Goal: Task Accomplishment & Management: Manage account settings

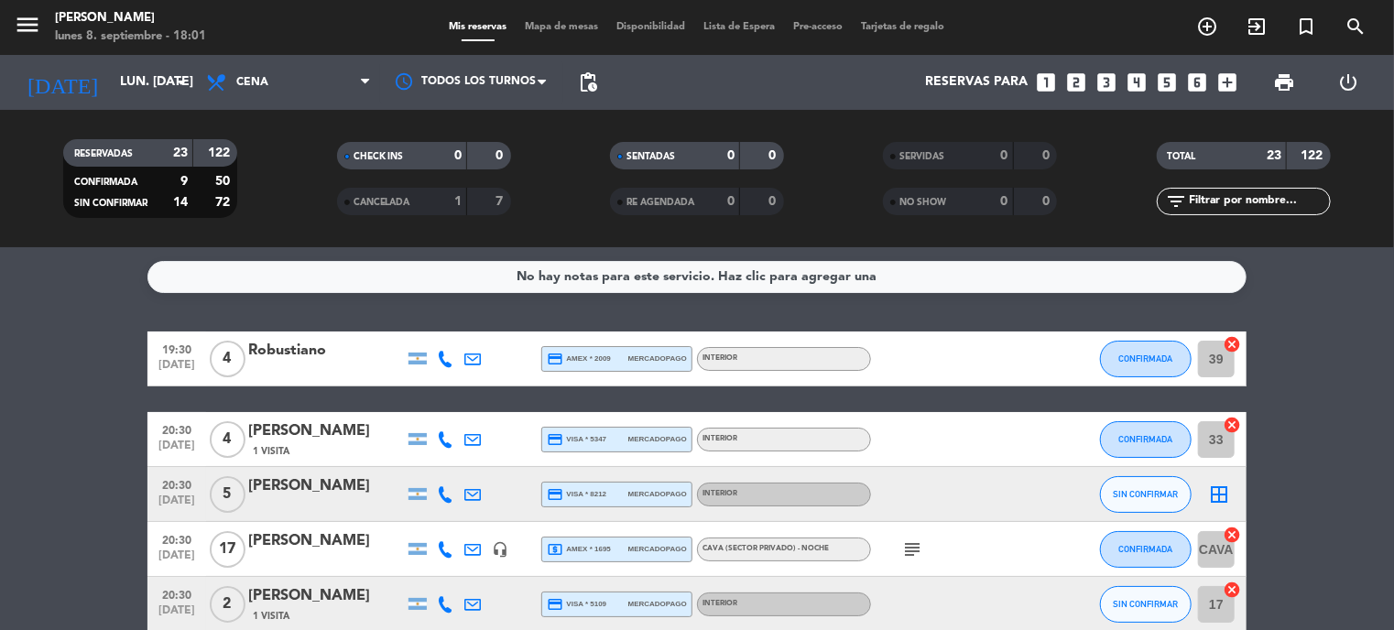
click at [977, 539] on div "subject" at bounding box center [953, 549] width 165 height 54
click at [903, 552] on icon "subject" at bounding box center [912, 550] width 22 height 22
click at [1007, 589] on div at bounding box center [953, 604] width 165 height 54
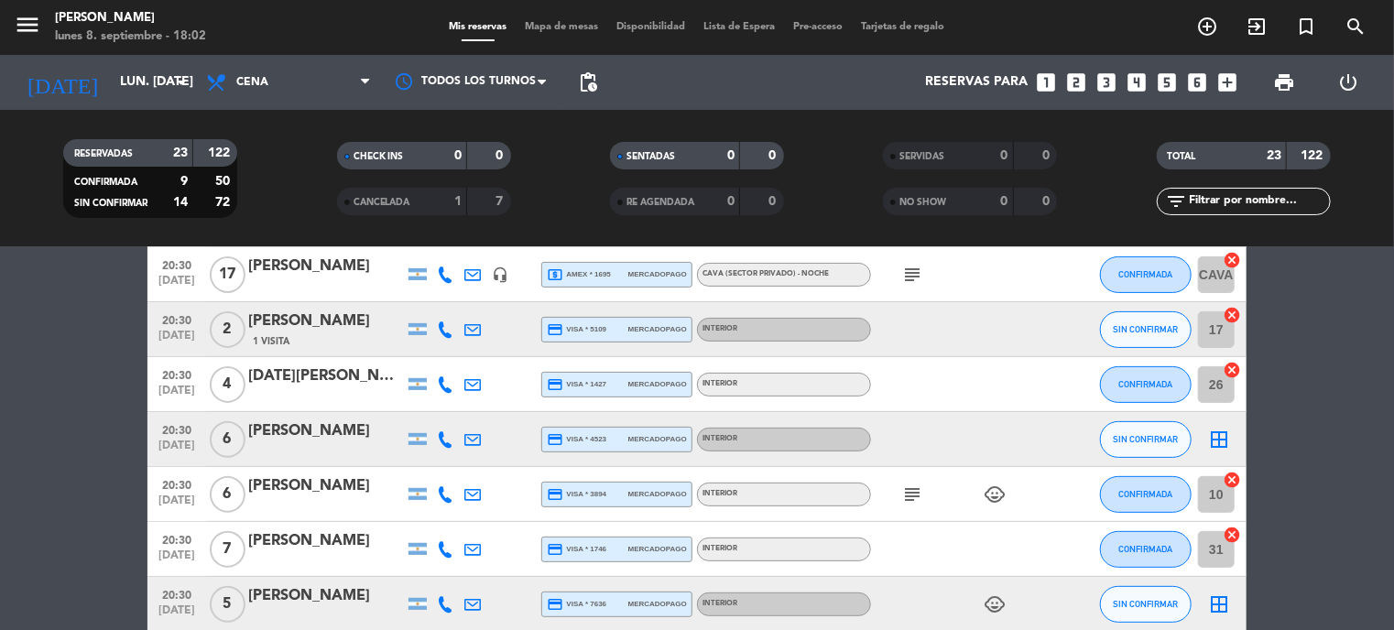
scroll to position [458, 0]
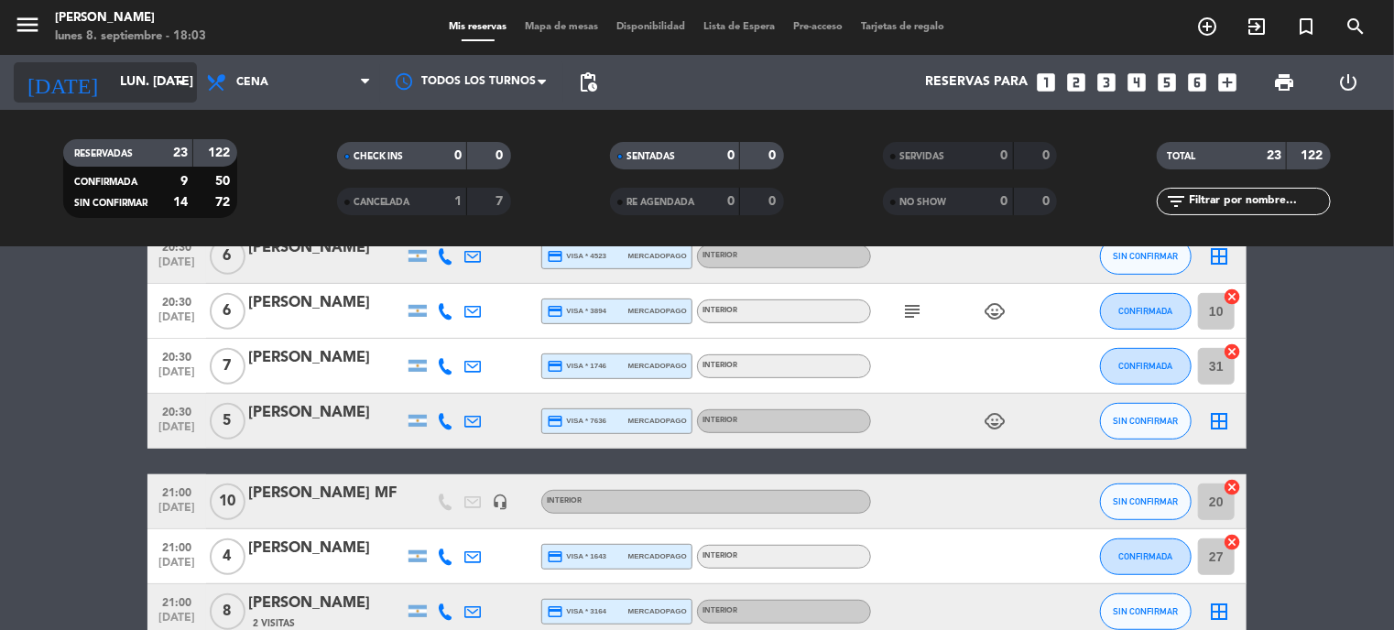
click at [118, 87] on input "lun. [DATE]" at bounding box center [198, 82] width 174 height 33
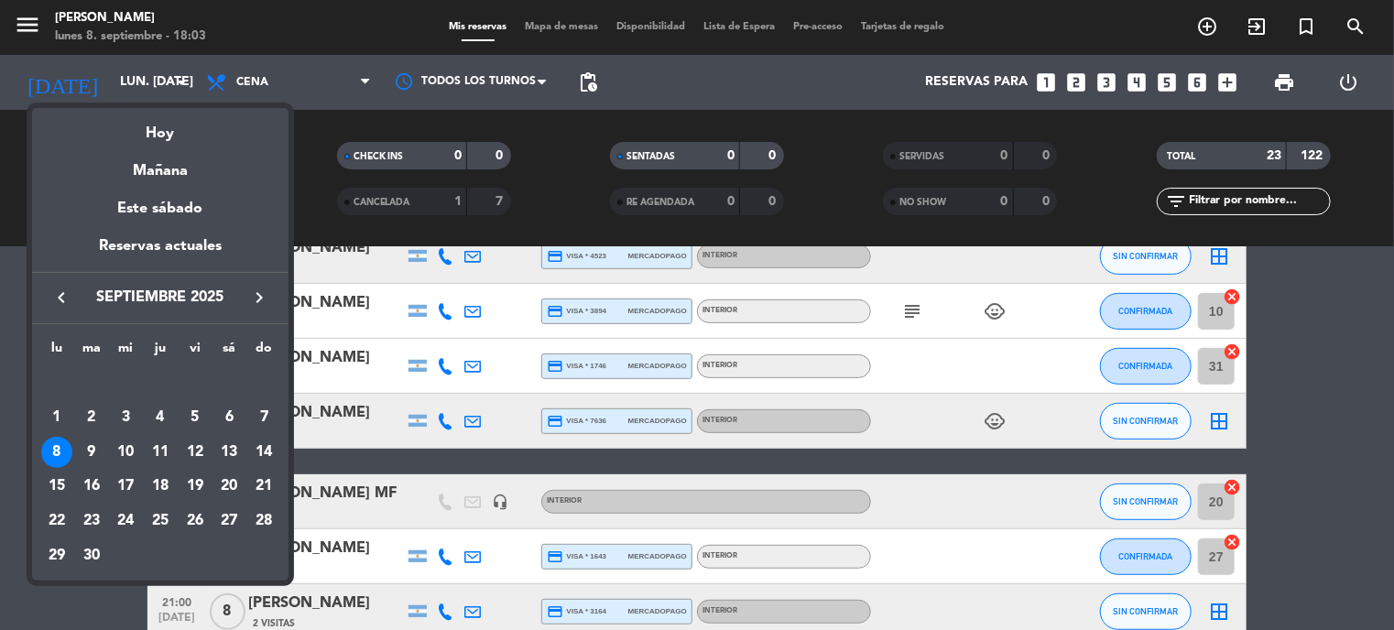
click at [223, 452] on div "13" at bounding box center [228, 452] width 31 height 31
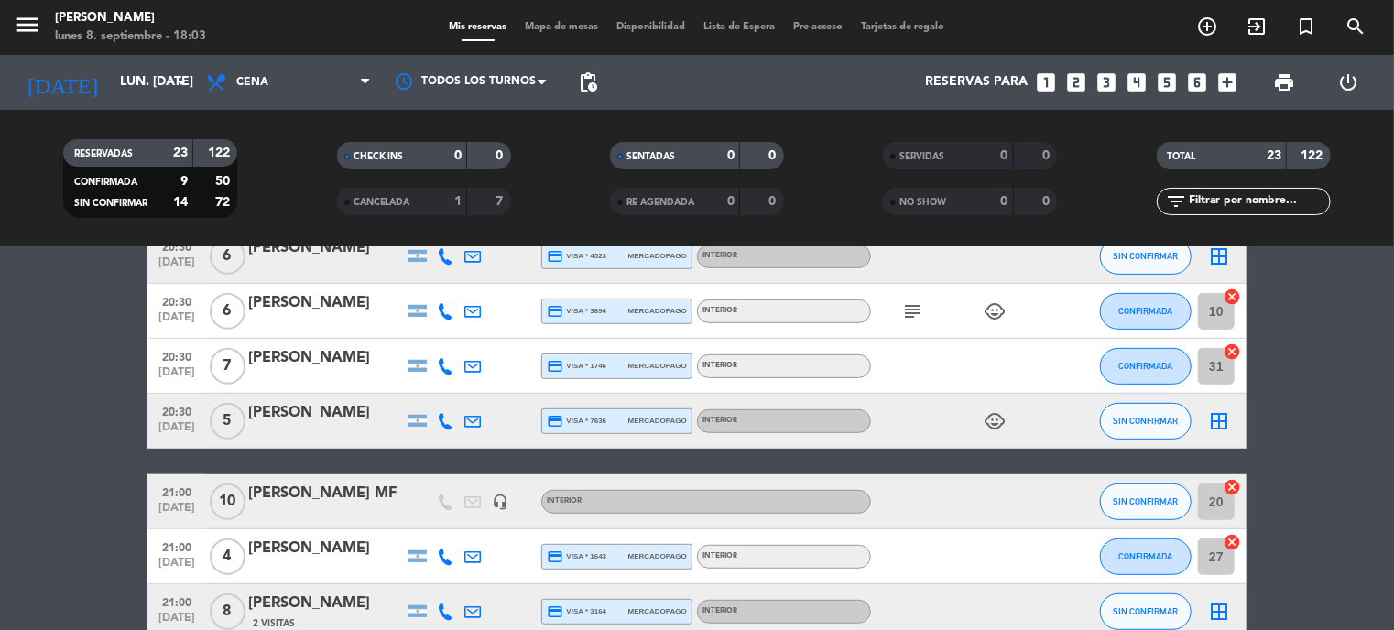
type input "sáb. [DATE]"
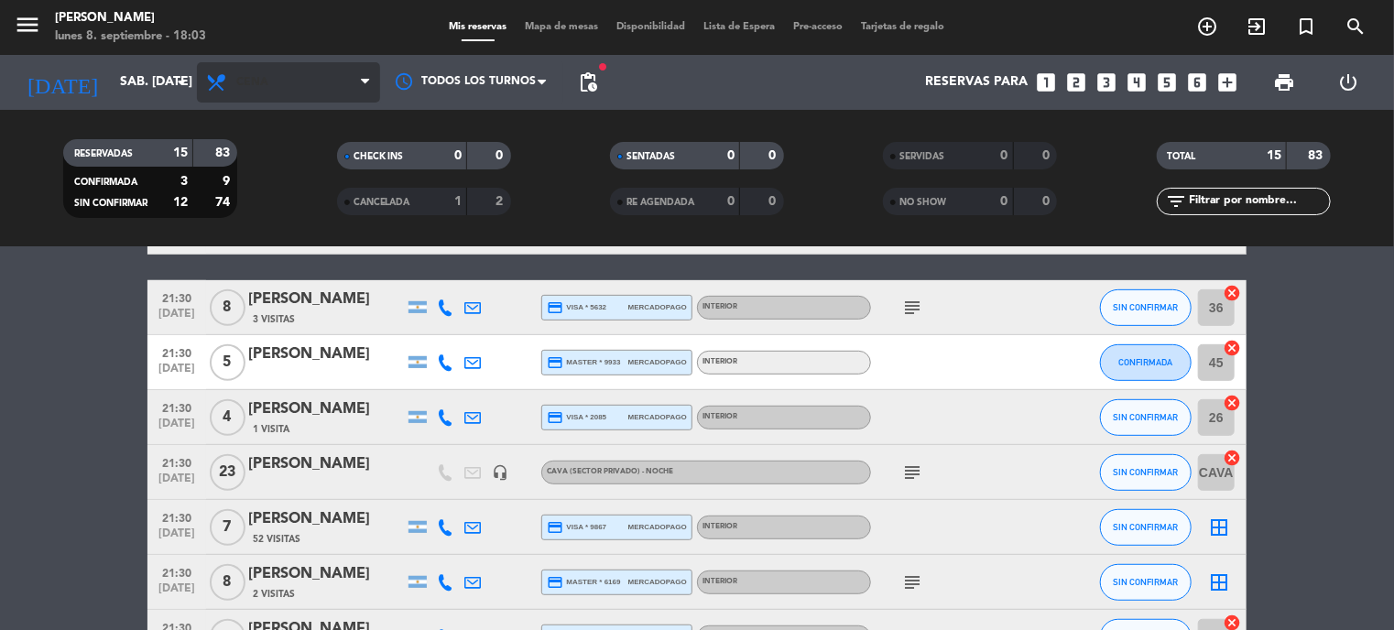
click at [315, 92] on span "Cena" at bounding box center [288, 82] width 183 height 40
click at [320, 152] on div "menu [PERSON_NAME] lunes 8. septiembre - 18:03 Mis reservas Mapa de mesas Dispo…" at bounding box center [697, 123] width 1394 height 247
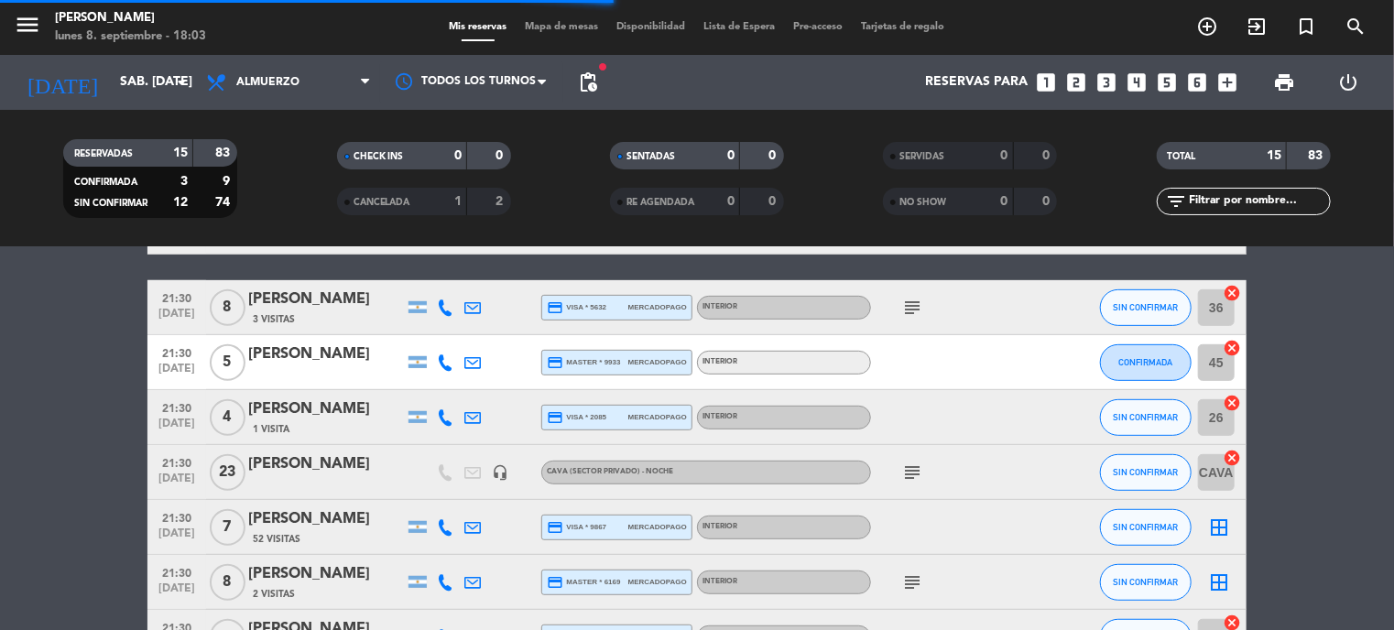
scroll to position [8, 0]
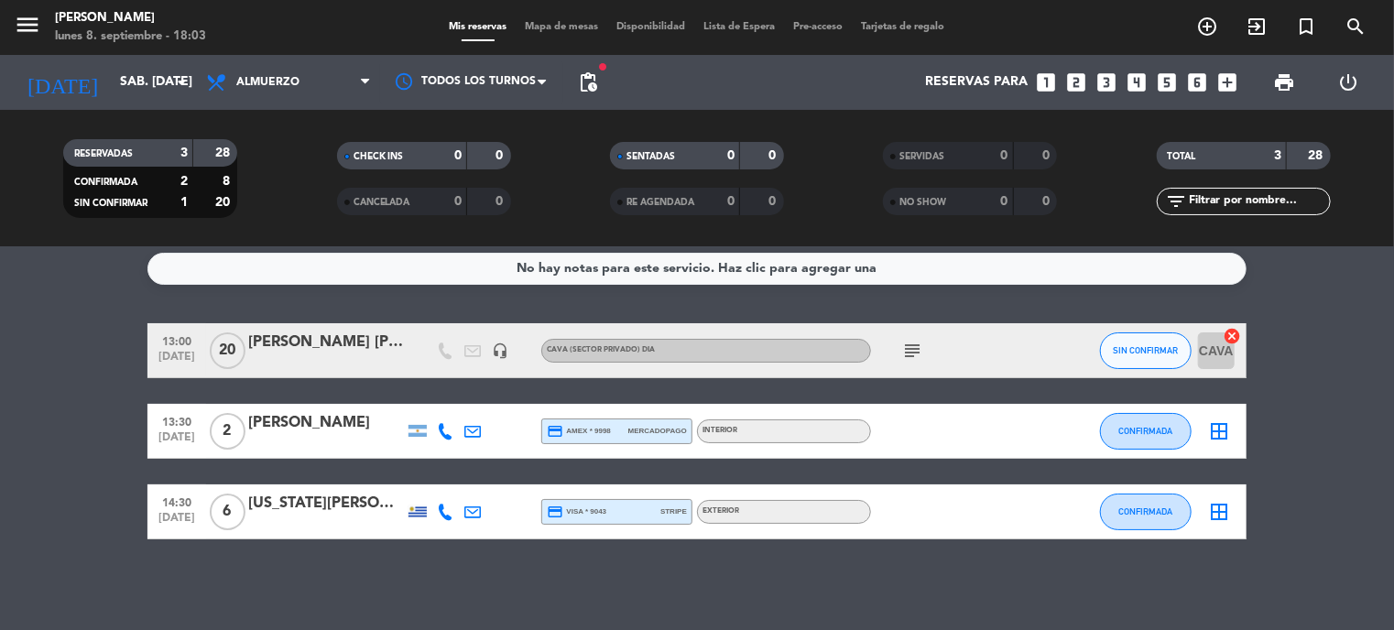
click at [923, 351] on span "subject" at bounding box center [911, 351] width 27 height 22
click at [921, 351] on icon "subject" at bounding box center [912, 351] width 22 height 22
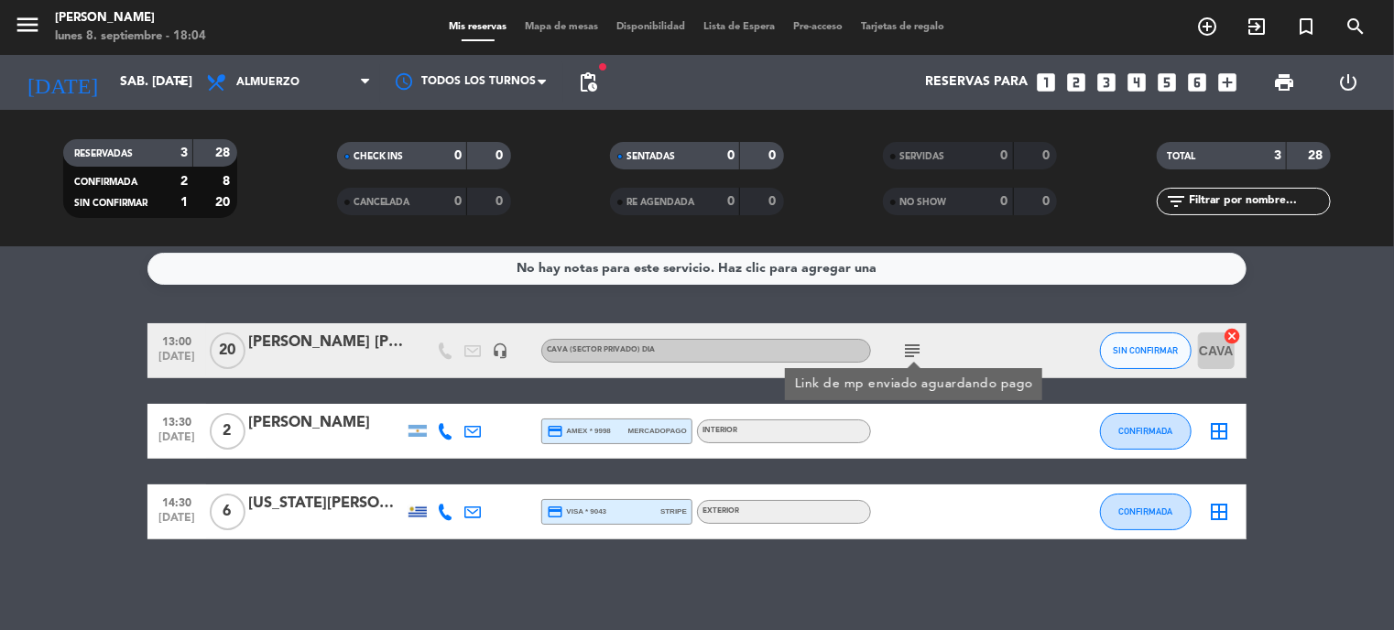
click at [322, 343] on div "[PERSON_NAME] [PERSON_NAME]" at bounding box center [326, 343] width 156 height 24
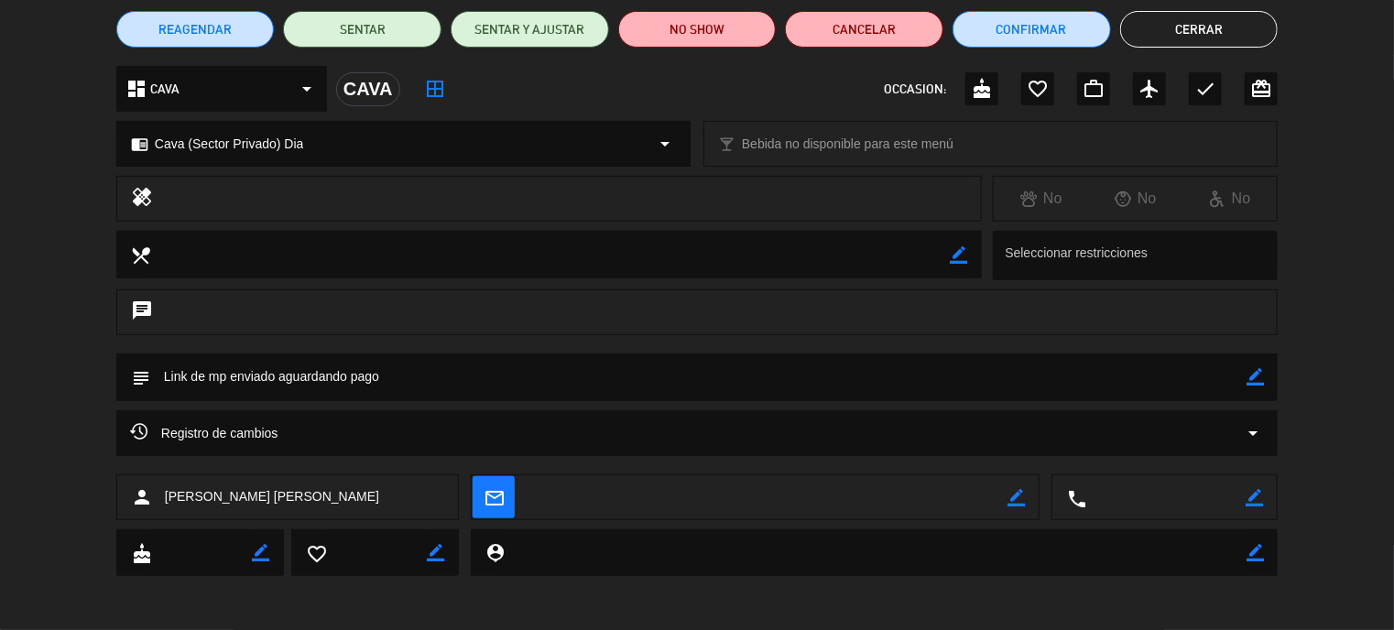
scroll to position [0, 0]
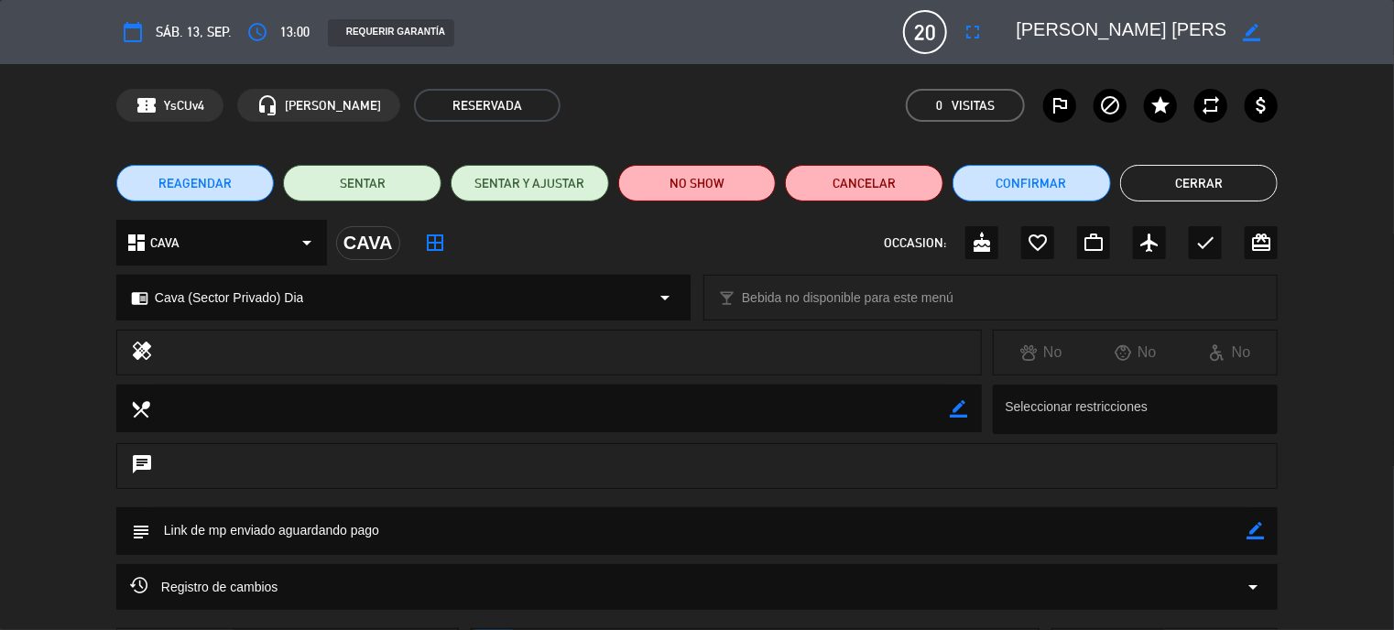
click at [1261, 525] on icon "border_color" at bounding box center [1254, 530] width 17 height 17
drag, startPoint x: 1189, startPoint y: 531, endPoint x: 61, endPoint y: 540, distance: 1127.5
click at [61, 540] on div "subject" at bounding box center [697, 535] width 1394 height 57
drag, startPoint x: 1389, startPoint y: 232, endPoint x: 1318, endPoint y: 186, distance: 84.9
click at [1389, 232] on div "dashboard CAVA arrow_drop_down CAVA border_all OCCASION: cake favorite_border w…" at bounding box center [697, 252] width 1394 height 64
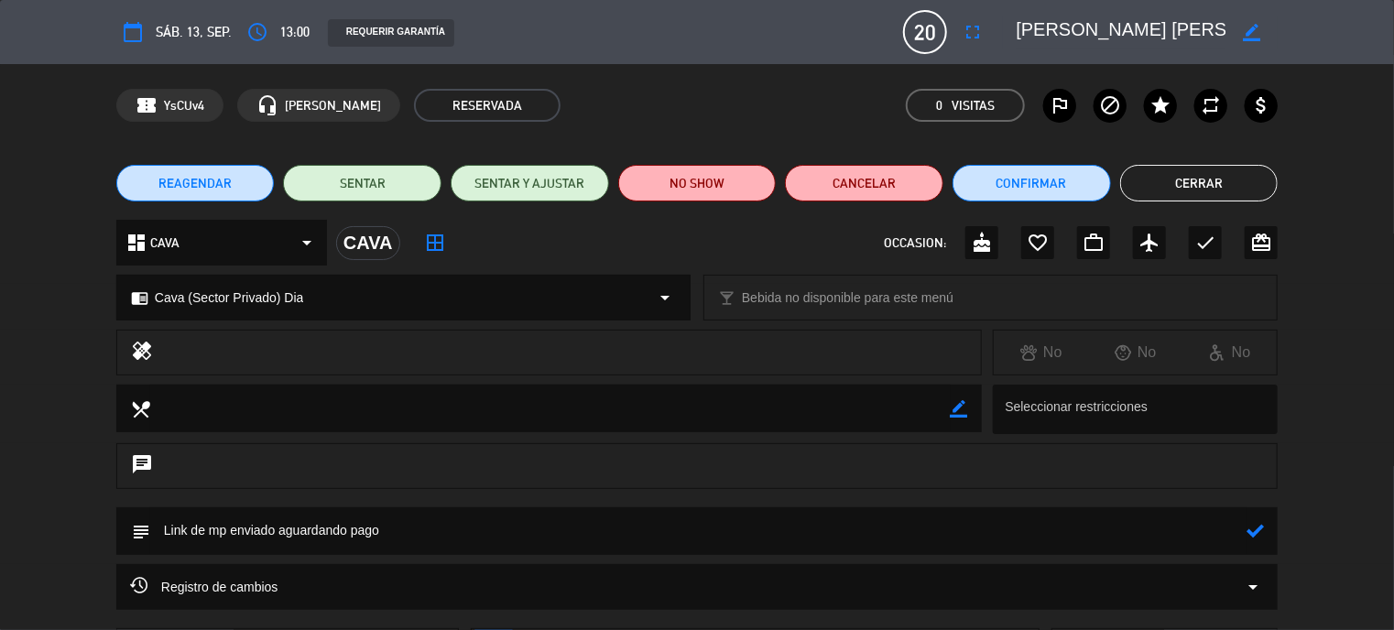
click at [1209, 191] on button "Cerrar" at bounding box center [1199, 183] width 158 height 37
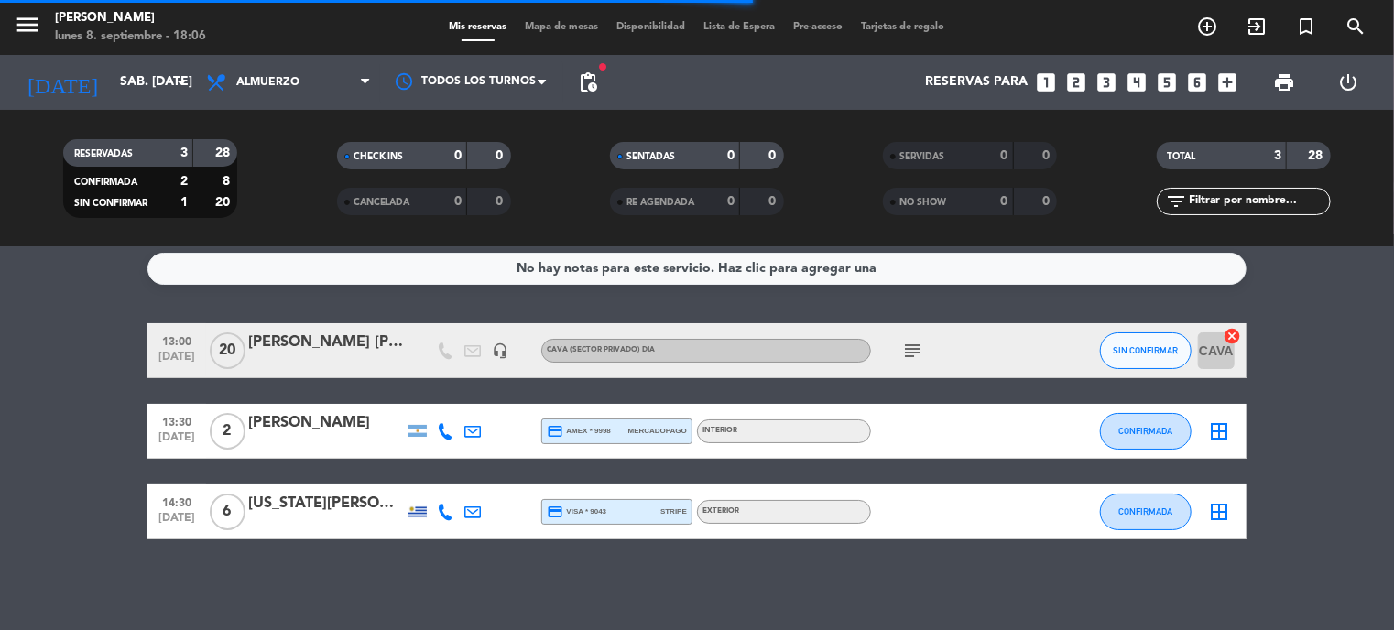
drag, startPoint x: 1209, startPoint y: 191, endPoint x: -3, endPoint y: 300, distance: 1216.6
click at [0, 300] on html "close × [PERSON_NAME] × chrome_reader_mode Listado de Reservas account_box Clie…" at bounding box center [697, 315] width 1394 height 630
